Goal: Task Accomplishment & Management: Use online tool/utility

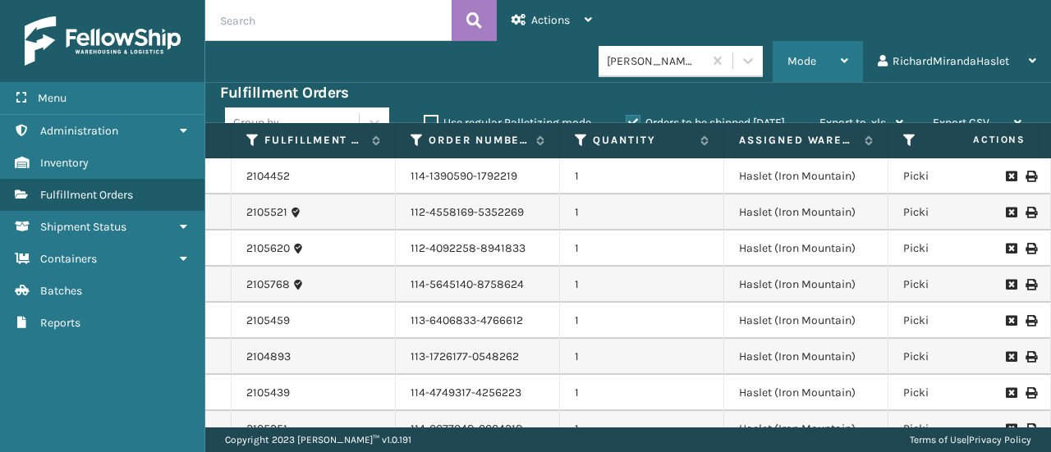
click at [845, 58] on icon at bounding box center [844, 60] width 7 height 11
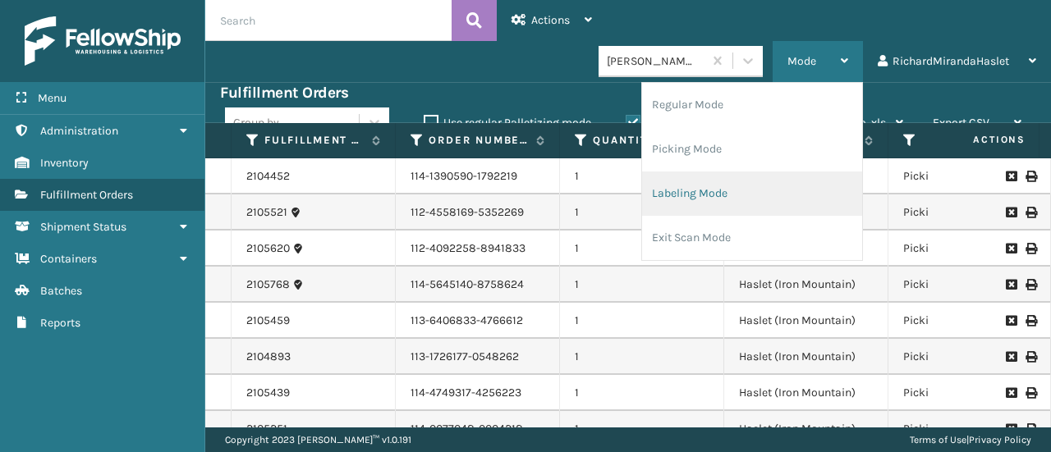
click at [716, 188] on li "Labeling Mode" at bounding box center [752, 194] width 220 height 44
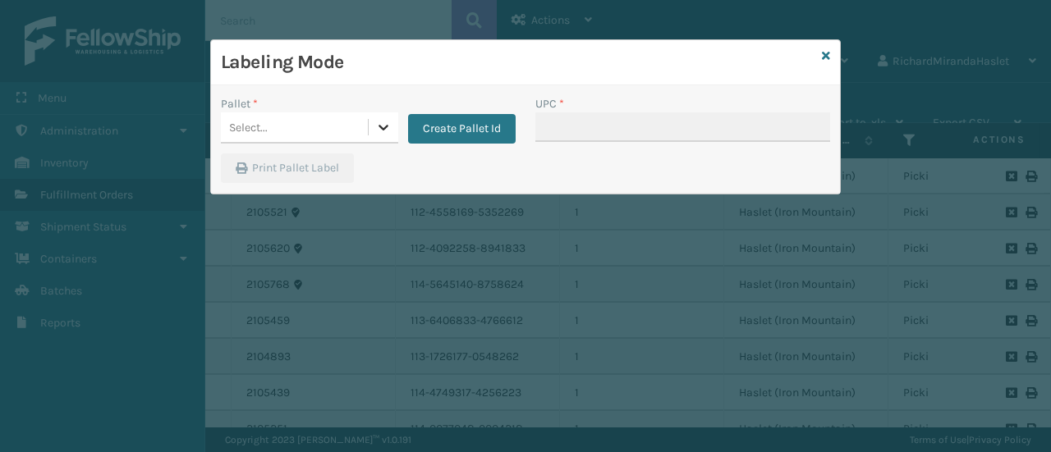
click at [386, 119] on icon at bounding box center [383, 127] width 16 height 16
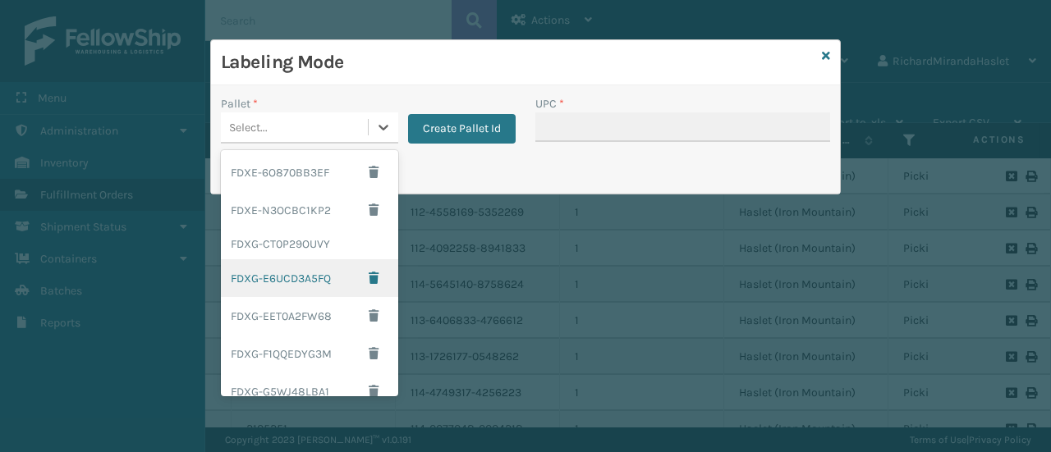
click at [325, 275] on div "FDXG-E6UCD3A5FQ" at bounding box center [309, 278] width 177 height 38
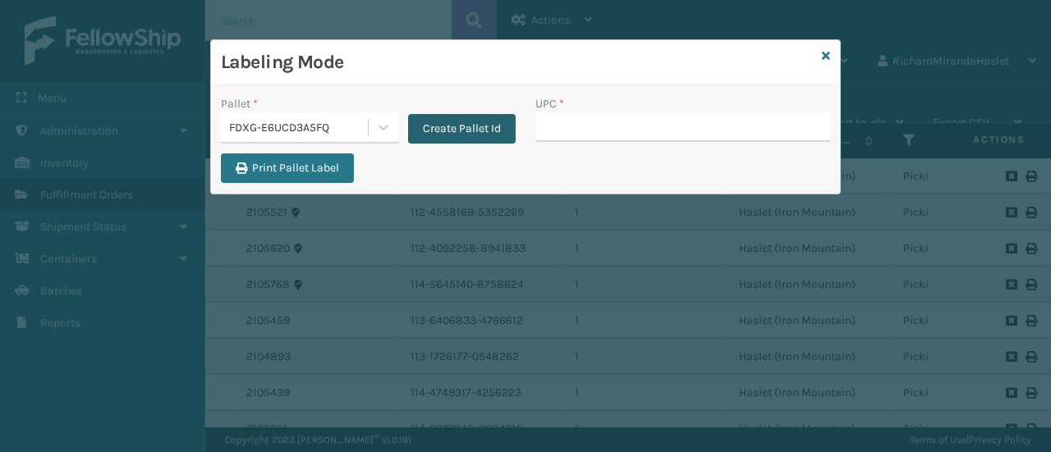
click at [477, 124] on button "Create Pallet Id" at bounding box center [462, 129] width 108 height 30
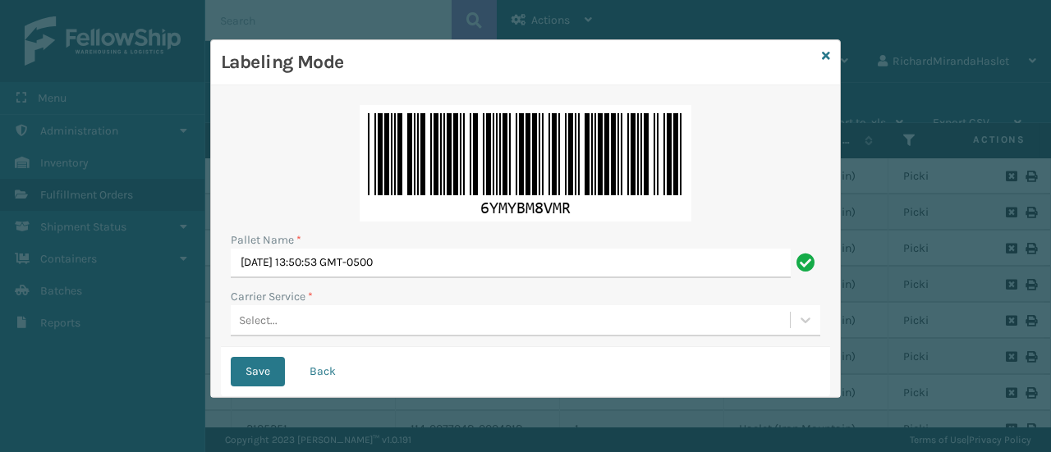
scroll to position [136, 0]
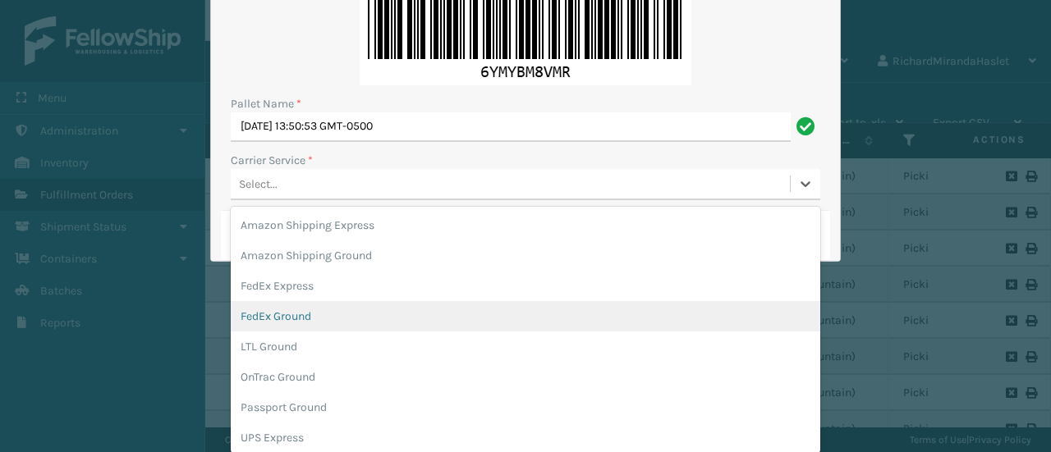
click at [320, 200] on div "option FedEx Ground focused, 4 of 11. 11 results available. Use Up and Down to …" at bounding box center [526, 184] width 590 height 31
click at [331, 316] on div "FedEx Ground" at bounding box center [526, 316] width 590 height 30
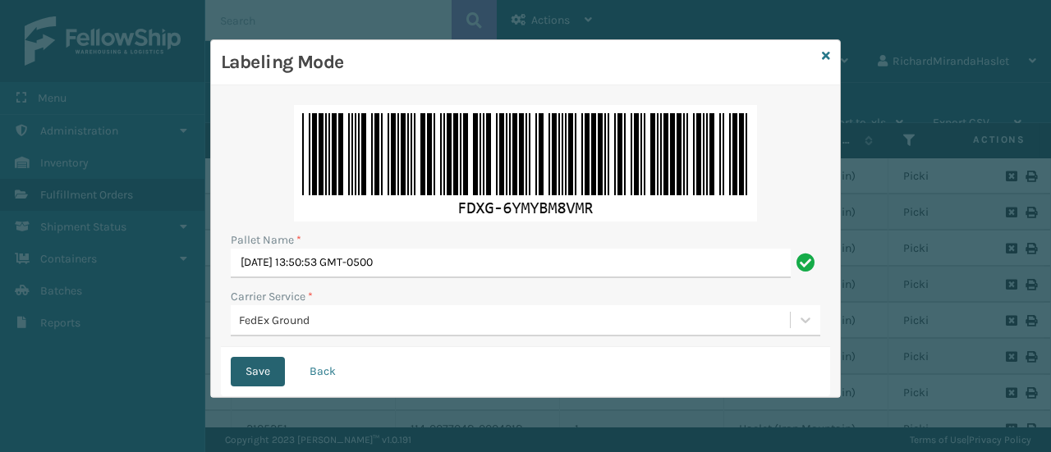
click at [251, 372] on button "Save" at bounding box center [258, 372] width 54 height 30
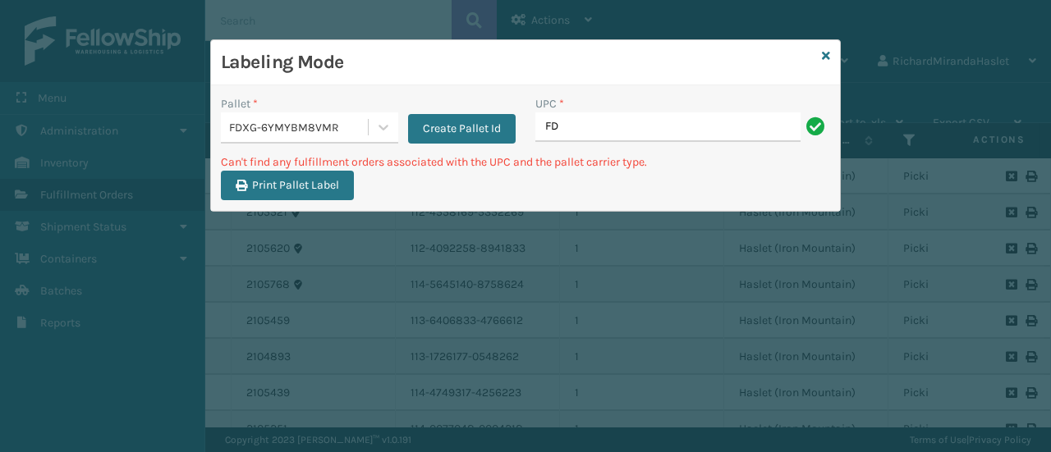
type input "F"
type input "8"
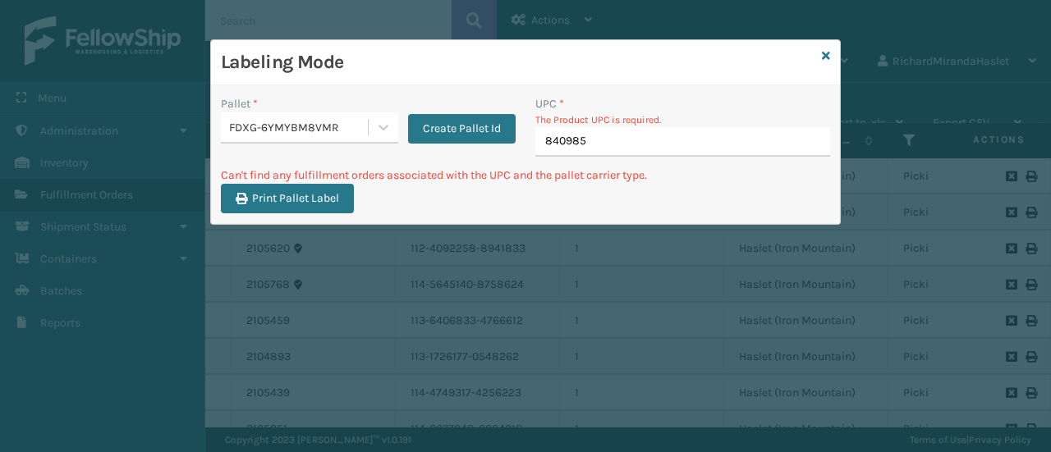
type input "8409851"
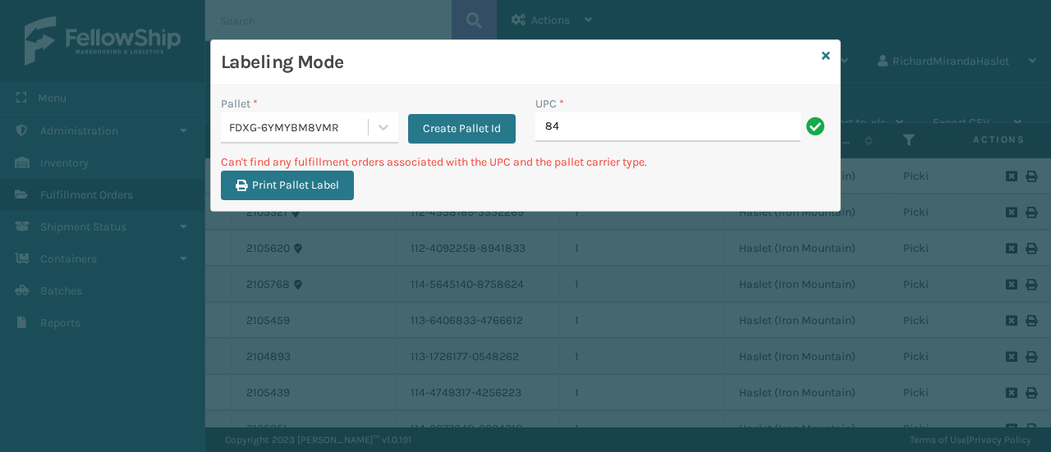
type input "8"
click at [737, 124] on input "840985112622840985112622" at bounding box center [667, 127] width 265 height 30
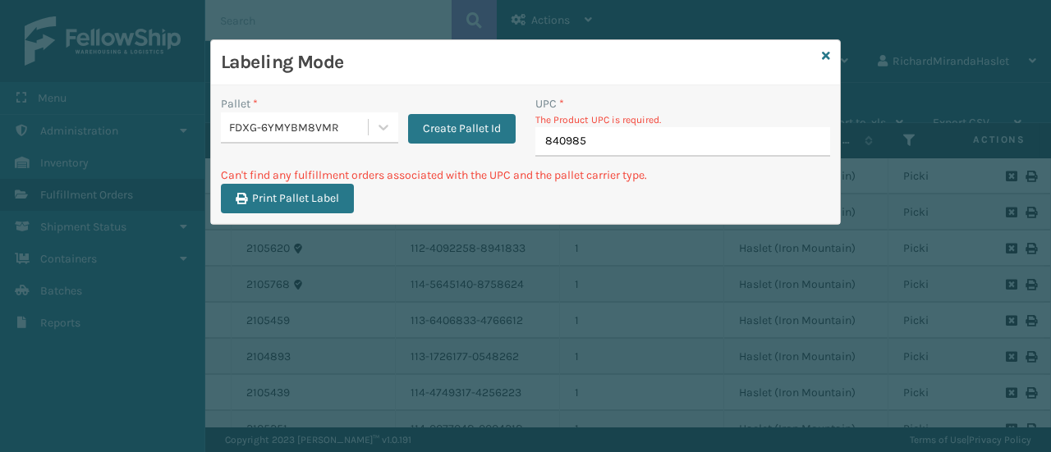
type input "8409851"
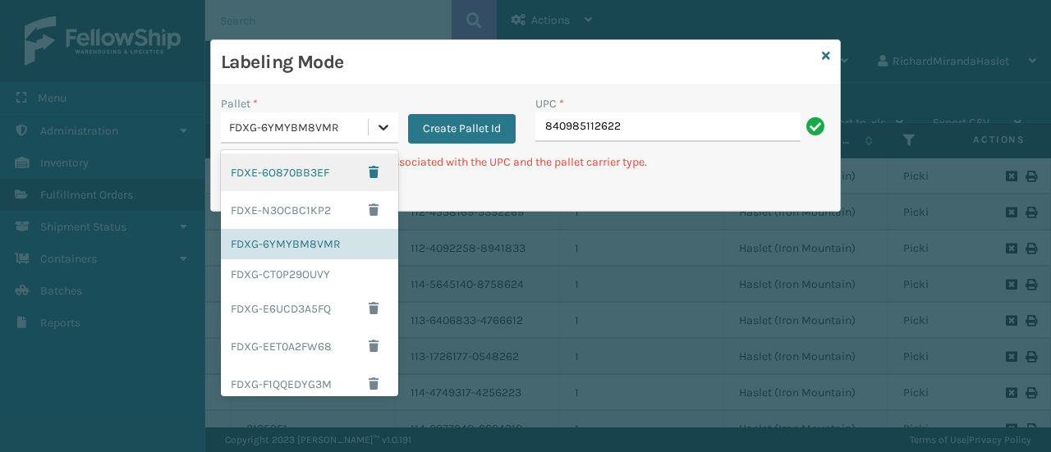
click at [392, 119] on div at bounding box center [384, 127] width 30 height 30
click at [298, 165] on div "FDXE-6O870BB3EF" at bounding box center [309, 173] width 177 height 38
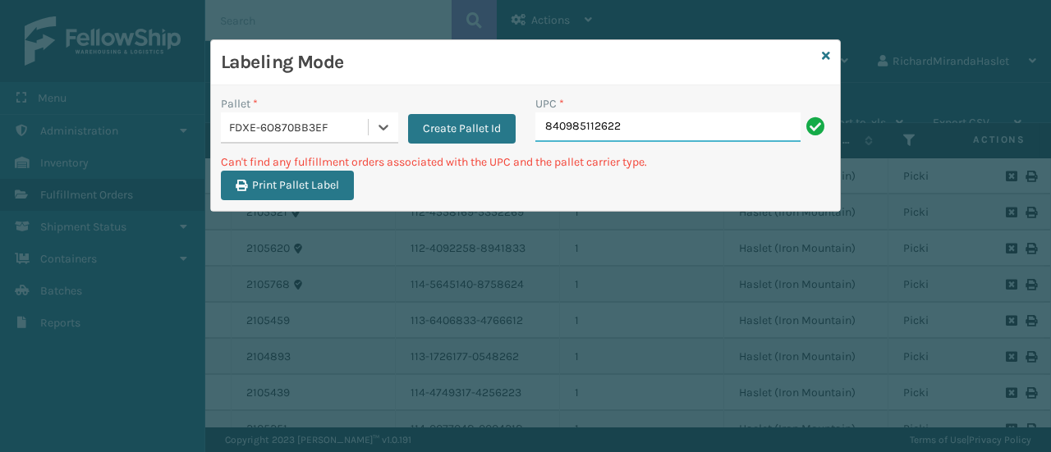
click at [593, 116] on input "840985112622" at bounding box center [667, 127] width 265 height 30
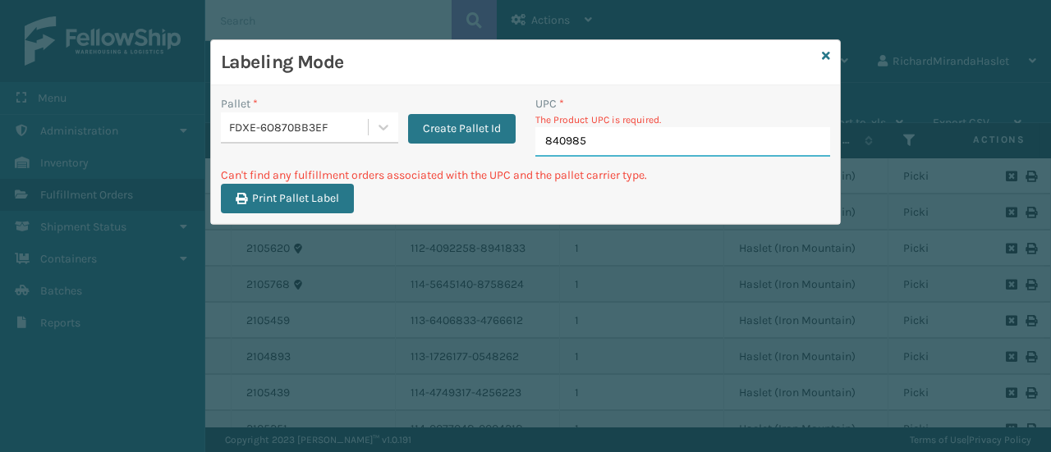
type input "8409851"
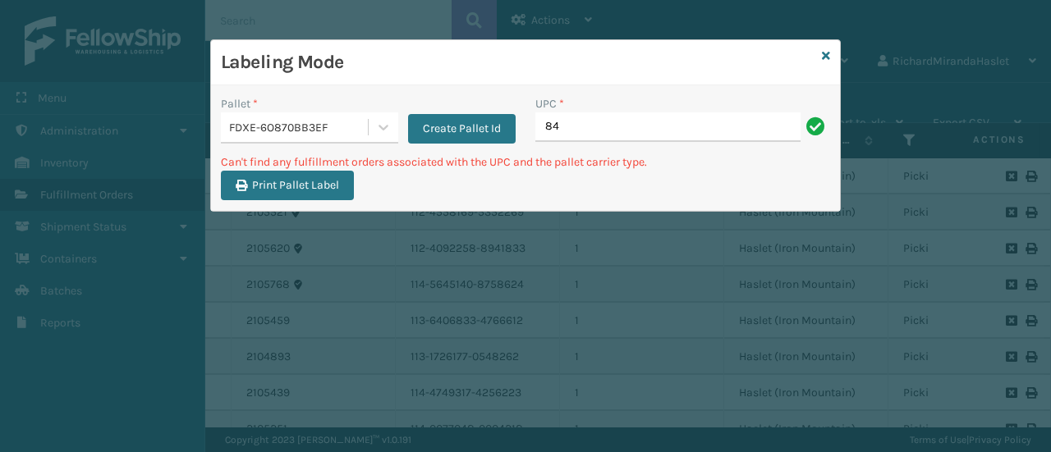
type input "8"
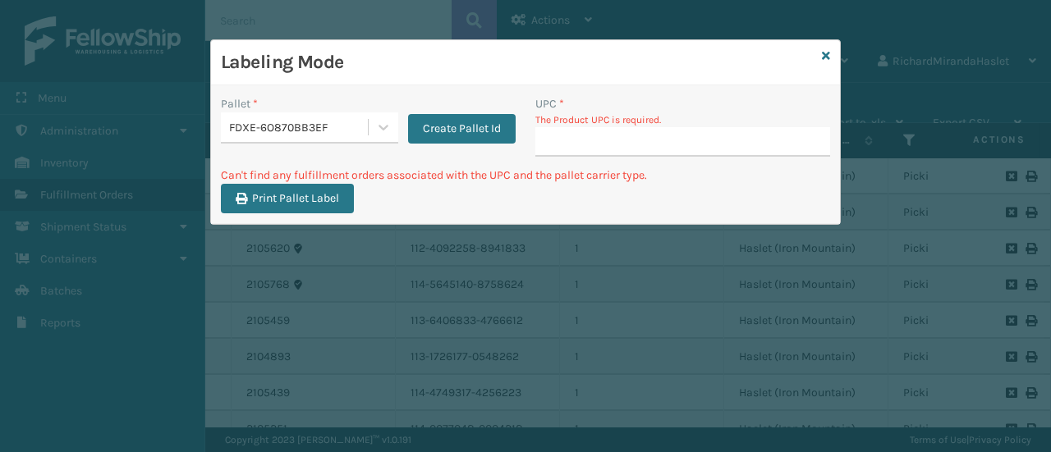
click at [354, 126] on div "FDXE-6O870BB3EF" at bounding box center [299, 127] width 140 height 17
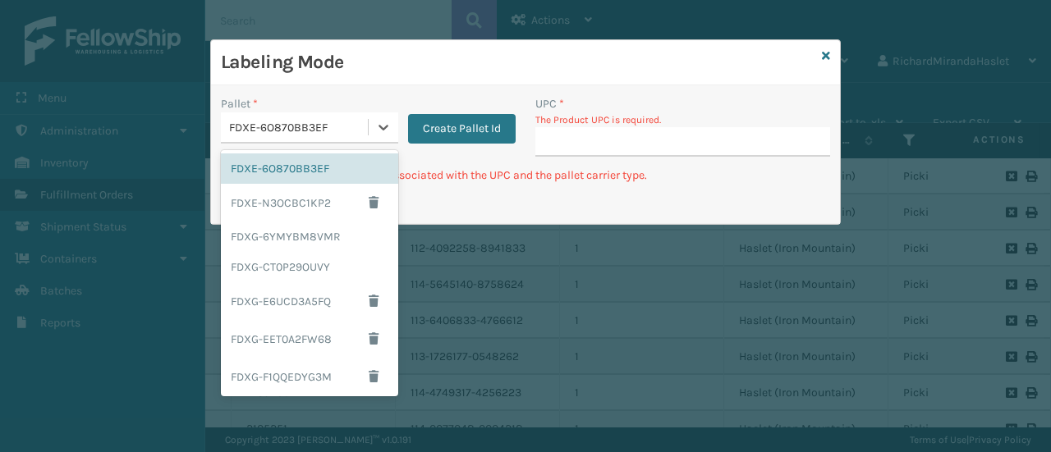
click at [354, 126] on div "FDXE-6O870BB3EF" at bounding box center [299, 127] width 140 height 17
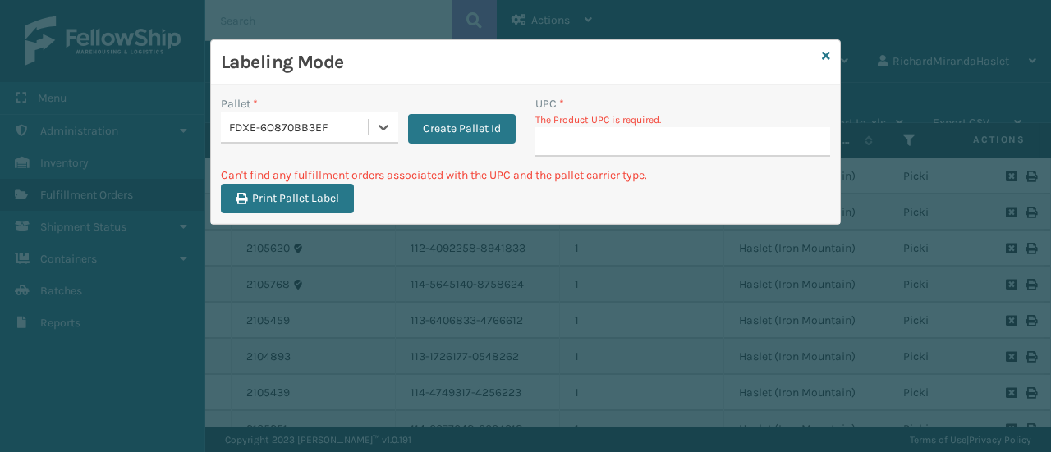
click at [354, 126] on div "FDXE-6O870BB3EF" at bounding box center [299, 127] width 140 height 17
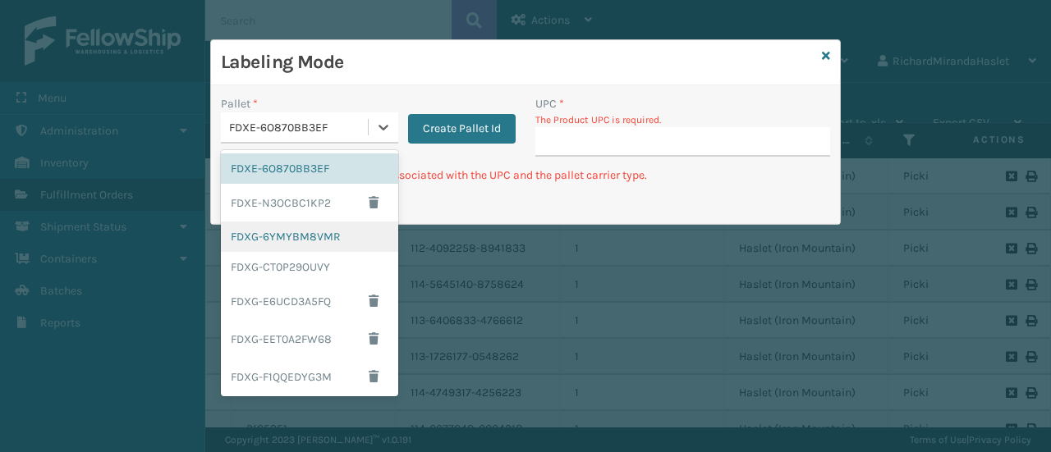
click at [318, 223] on div "FDXG-6YMYBM8VMR" at bounding box center [309, 237] width 177 height 30
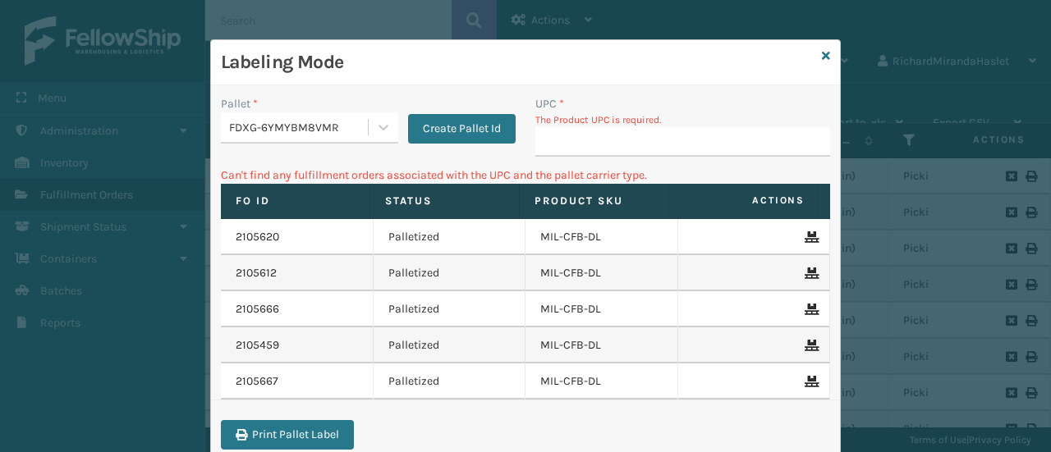
click at [450, 79] on div "Labeling Mode" at bounding box center [525, 62] width 629 height 45
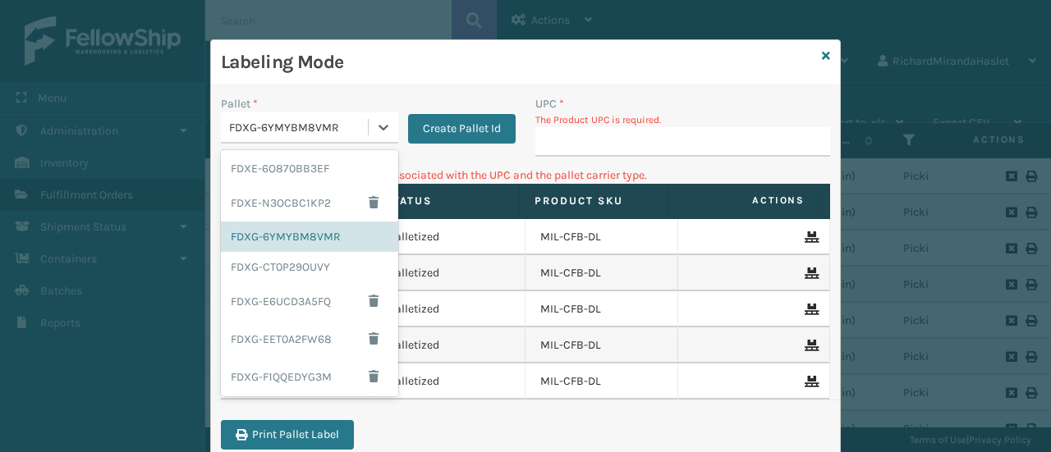
click at [353, 127] on div "FDXG-6YMYBM8VMR" at bounding box center [299, 127] width 140 height 17
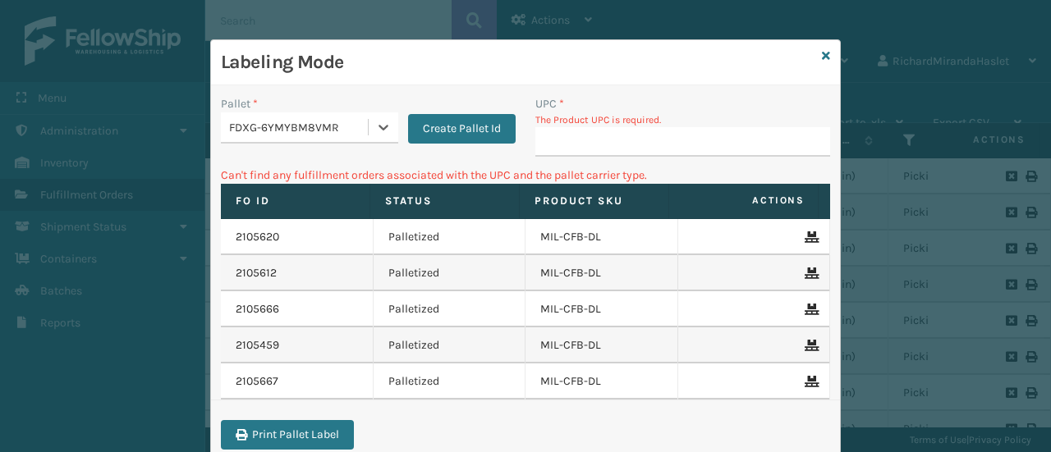
click at [353, 127] on div "FDXG-6YMYBM8VMR" at bounding box center [299, 127] width 140 height 17
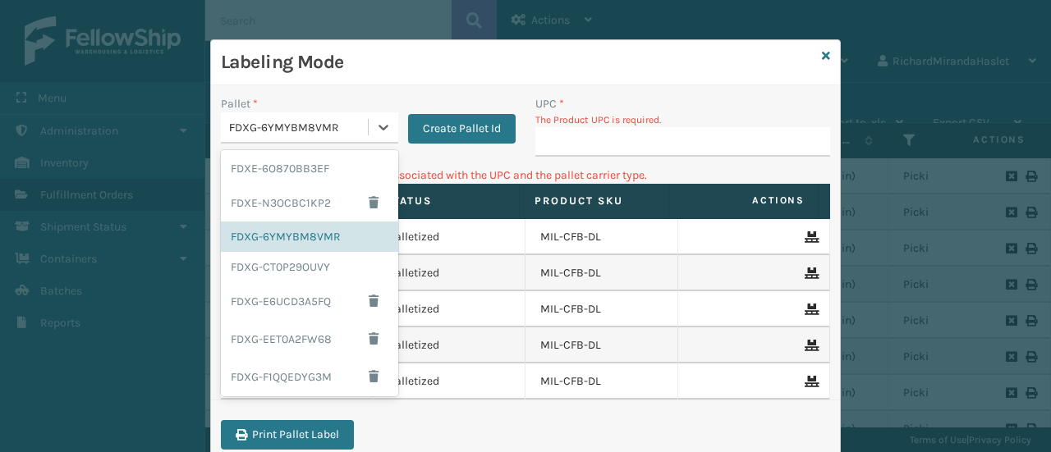
type input "FDXG-6YMYBM8VMR"
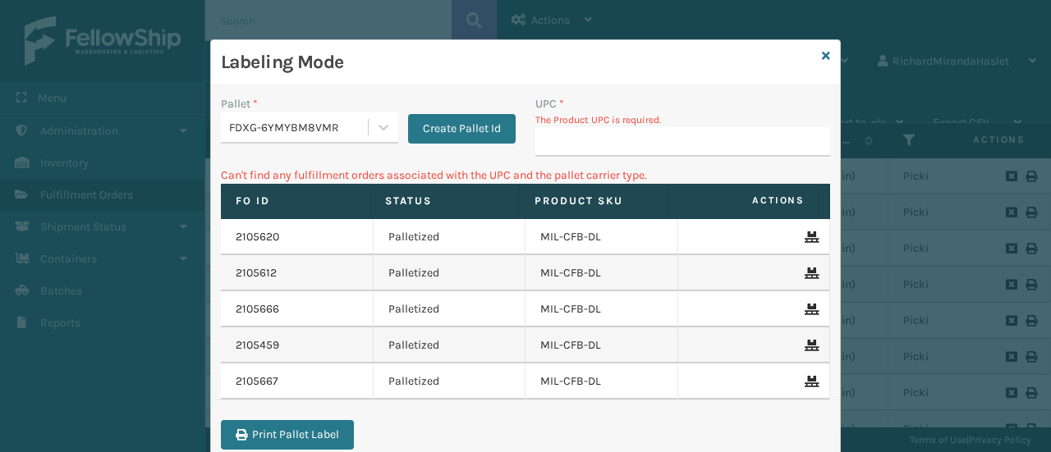
click at [702, 108] on div "UPC *" at bounding box center [682, 103] width 295 height 17
click at [442, 125] on button "Create Pallet Id" at bounding box center [462, 129] width 108 height 30
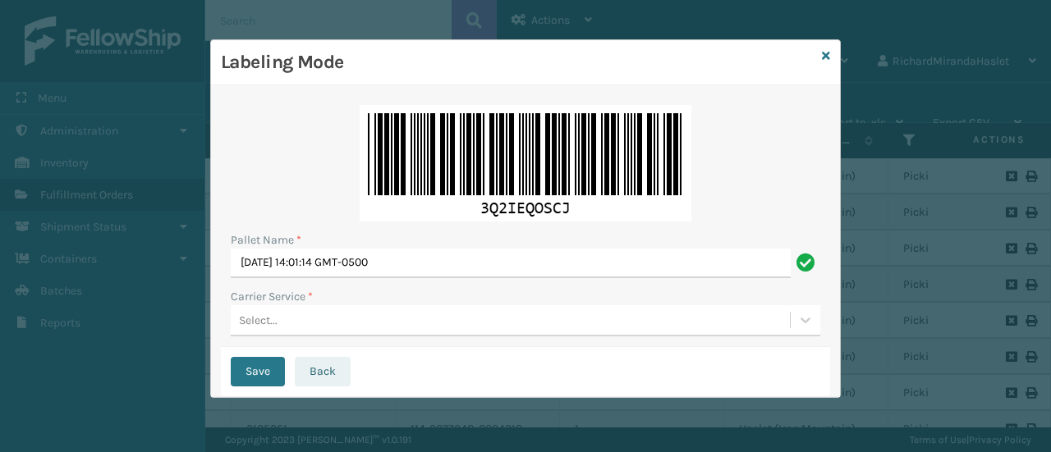
click at [317, 366] on button "Back" at bounding box center [323, 372] width 56 height 30
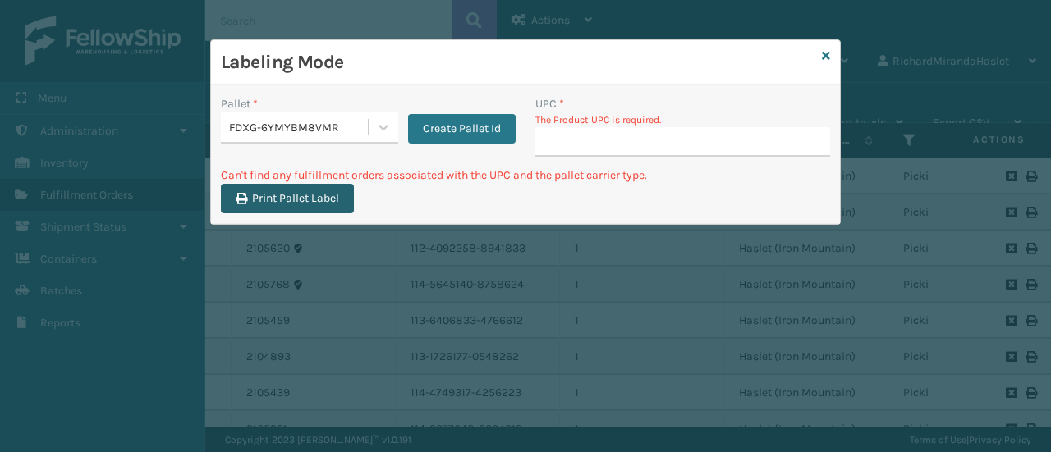
click at [304, 195] on button "Print Pallet Label" at bounding box center [287, 199] width 133 height 30
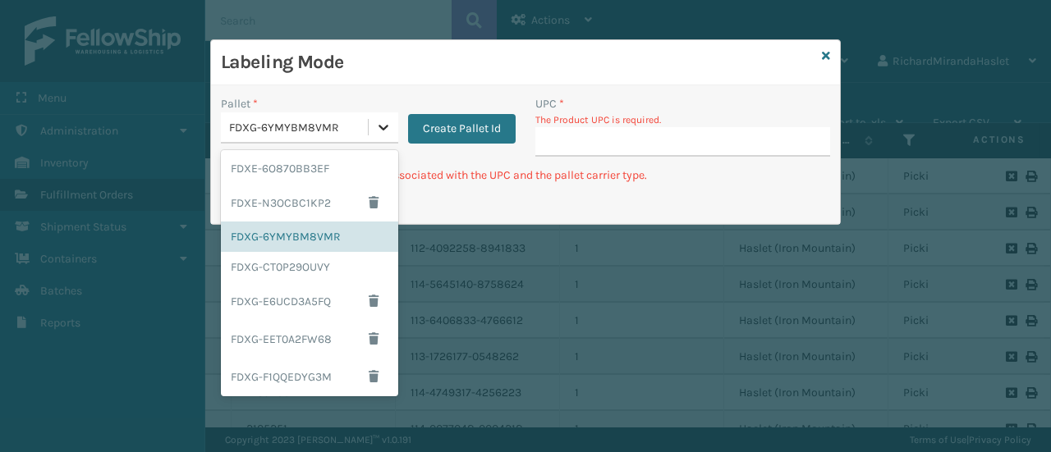
click at [378, 124] on icon at bounding box center [383, 127] width 16 height 16
click at [356, 257] on div "FDXG-CT0P29OUVY" at bounding box center [309, 267] width 177 height 30
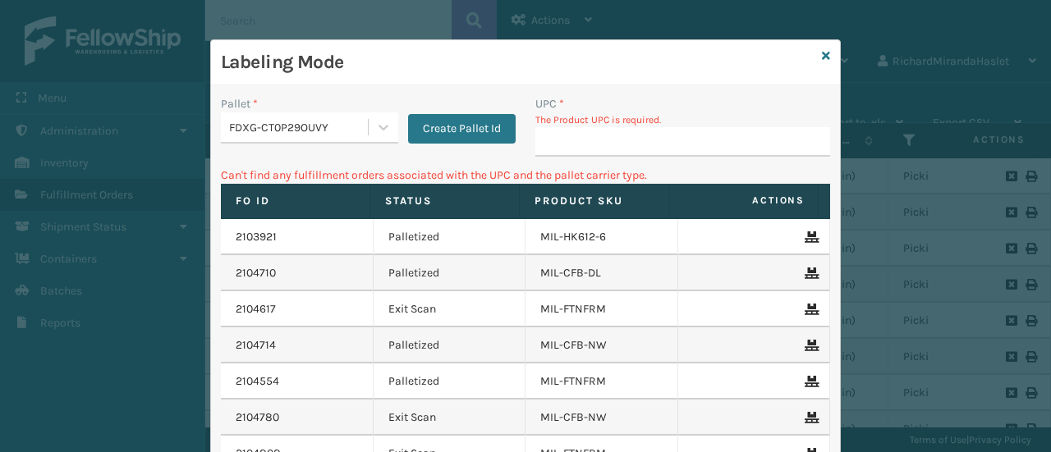
click at [830, 407] on div "Fo Id Status Product SKU Actions 2103921 Palletized MIL-HK612-6 2104710 Palleti…" at bounding box center [525, 357] width 629 height 347
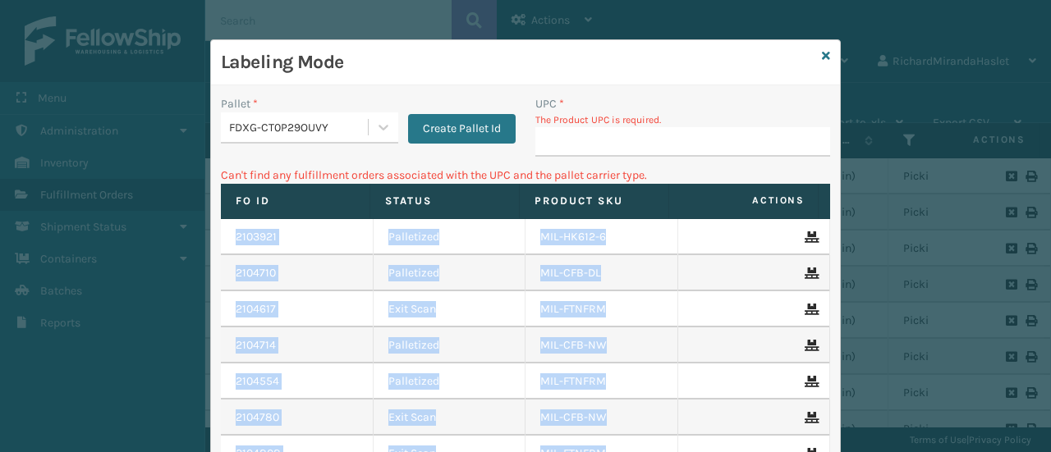
click at [830, 407] on div "Fo Id Status Product SKU Actions 2103921 Palletized MIL-HK612-6 2104710 Palleti…" at bounding box center [525, 357] width 629 height 347
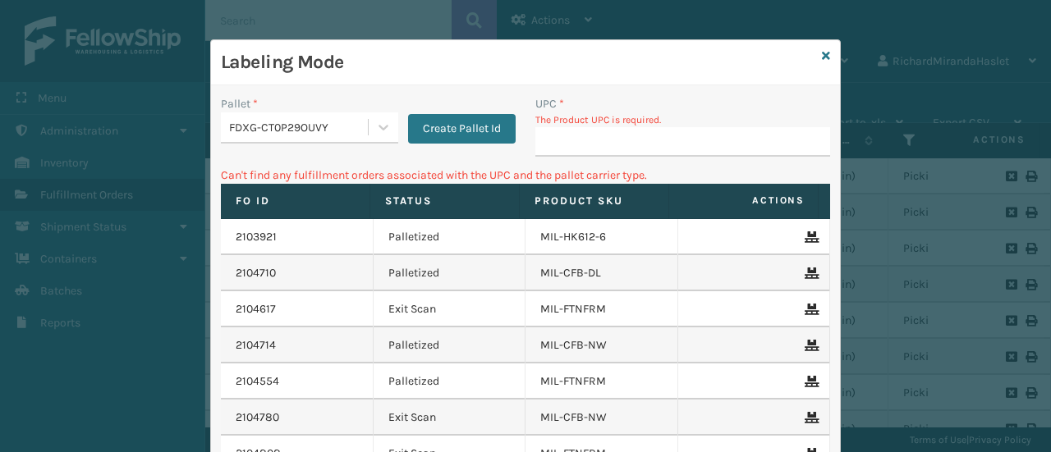
click at [830, 407] on div "Fo Id Status Product SKU Actions 2103921 Palletized MIL-HK612-6 2104710 Palleti…" at bounding box center [525, 357] width 629 height 347
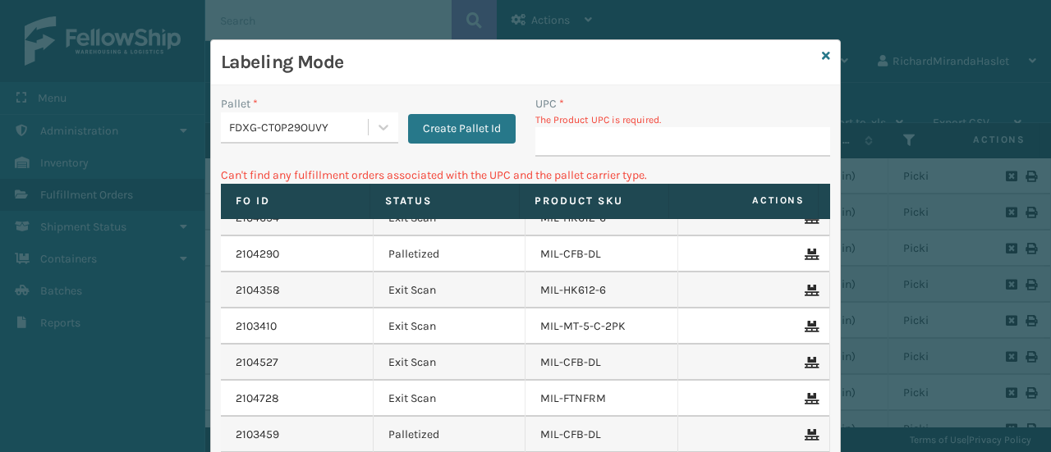
click at [332, 123] on div "FDXG-CT0P29OUVY" at bounding box center [299, 127] width 140 height 17
drag, startPoint x: 332, startPoint y: 123, endPoint x: 391, endPoint y: 57, distance: 89.0
click at [391, 57] on div "Labeling Mode Pallet * option FDXG-CT0P29OUVY, selected. 0 results available. S…" at bounding box center [525, 315] width 629 height 550
click at [754, 93] on div "Pallet * FDXG-CT0P29OUVY Create Pallet Id UPC * The Product UPC is required. Ca…" at bounding box center [525, 337] width 629 height 505
click at [732, 109] on div "UPC *" at bounding box center [682, 103] width 295 height 17
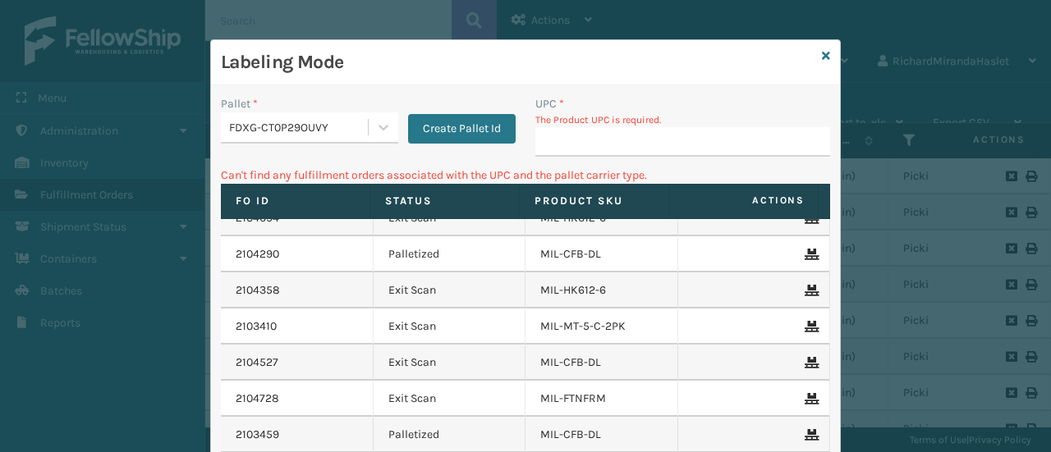
click at [716, 111] on div "UPC *" at bounding box center [682, 103] width 295 height 17
click at [703, 134] on input "UPC *" at bounding box center [682, 142] width 295 height 30
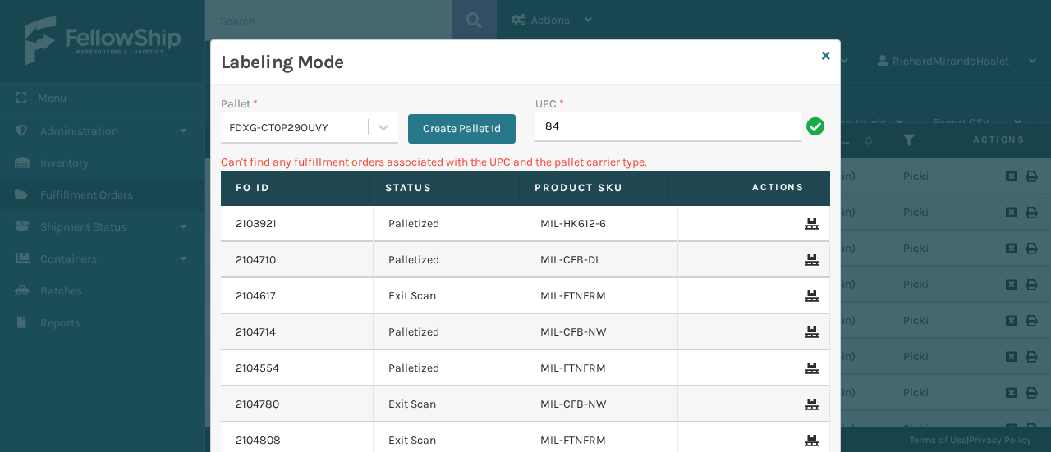
type input "8"
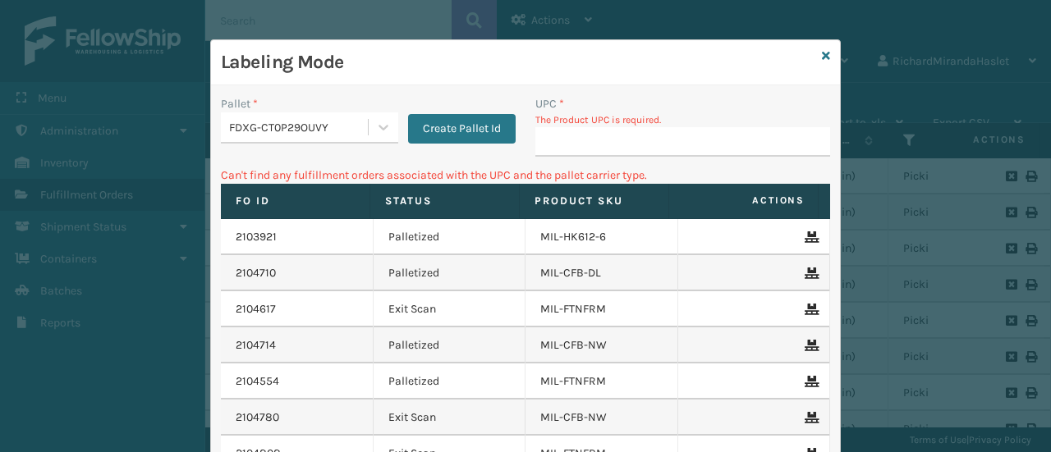
click at [657, 80] on div "Labeling Mode" at bounding box center [525, 62] width 629 height 45
click at [562, 138] on input "UPC *" at bounding box center [682, 142] width 295 height 30
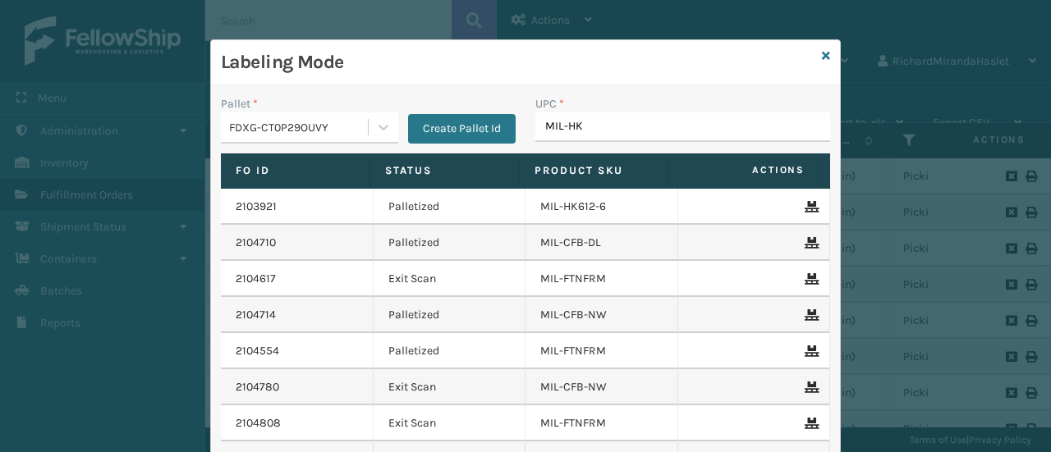
type input "MIL-HK6"
